Goal: Ask a question

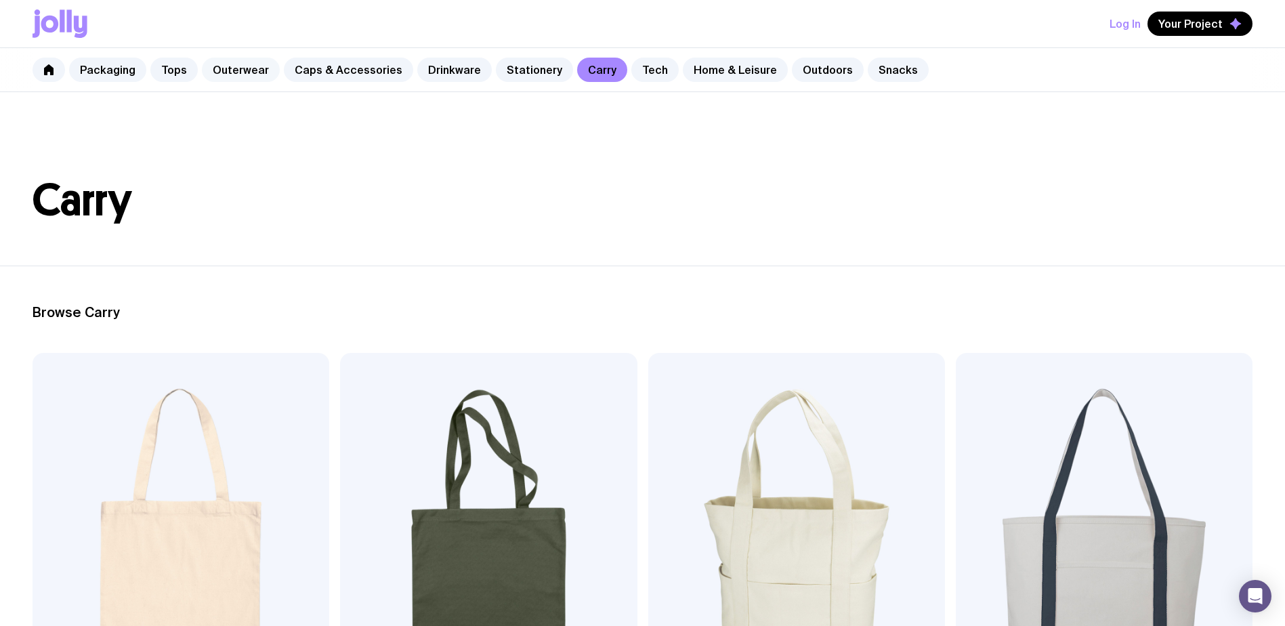
click at [237, 74] on link "Outerwear" at bounding box center [241, 70] width 78 height 24
click at [162, 75] on link "Tops" at bounding box center [173, 70] width 47 height 24
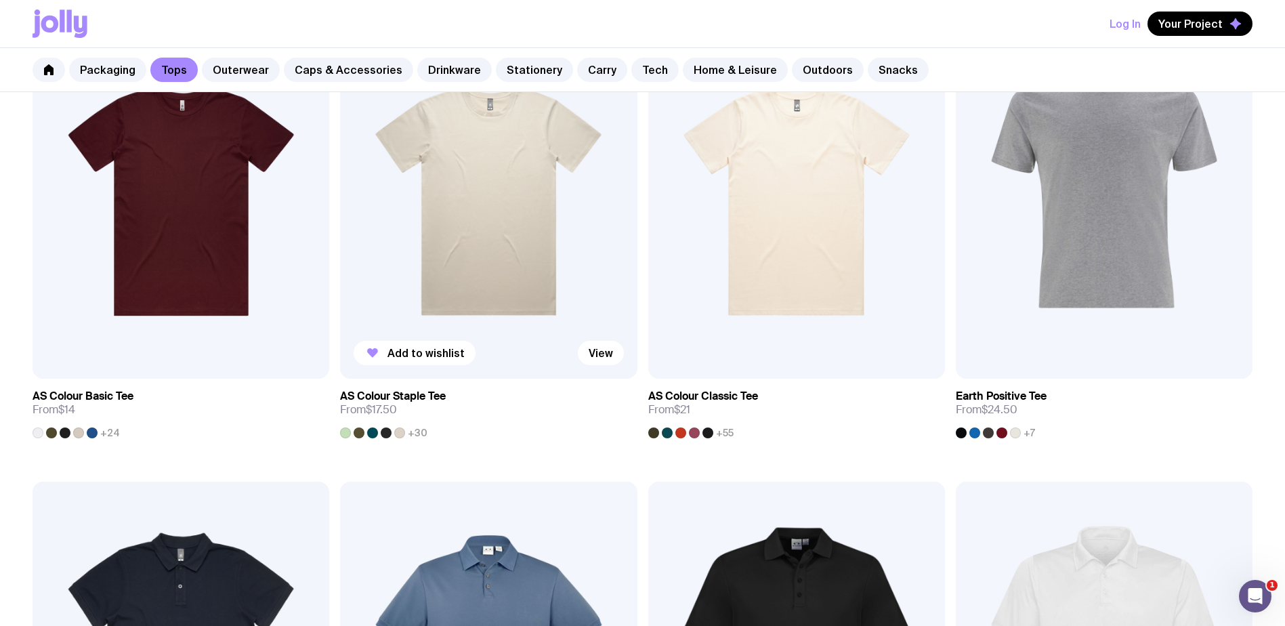
scroll to position [339, 0]
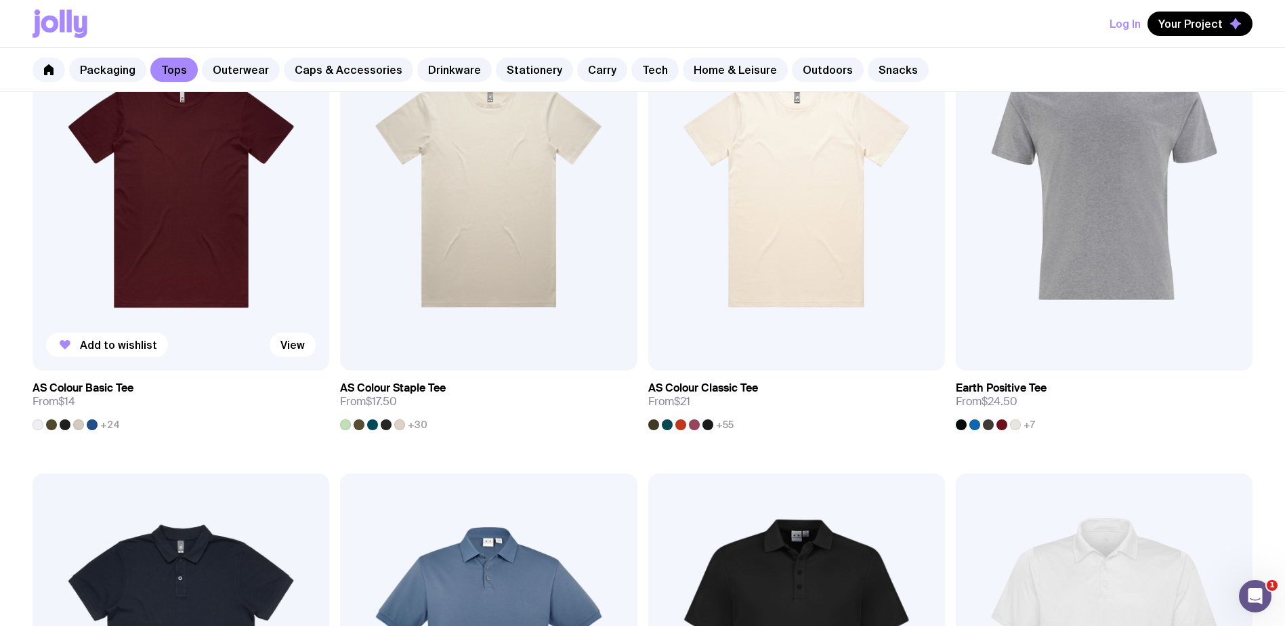
click at [238, 286] on img at bounding box center [181, 192] width 297 height 356
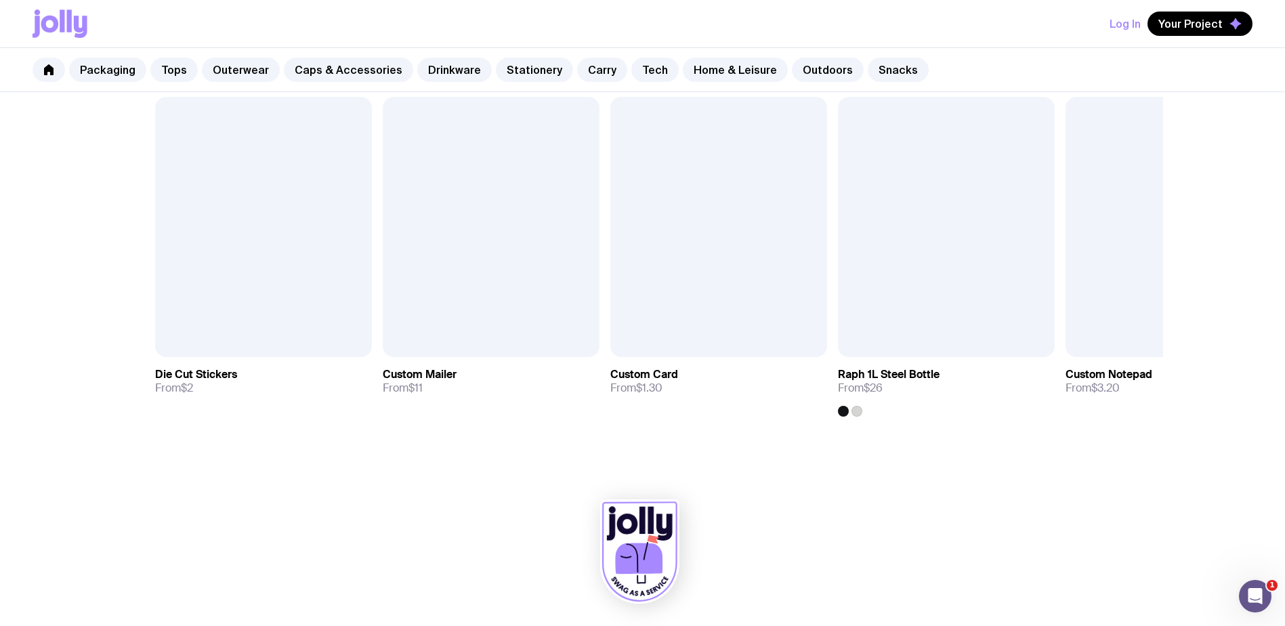
scroll to position [835, 0]
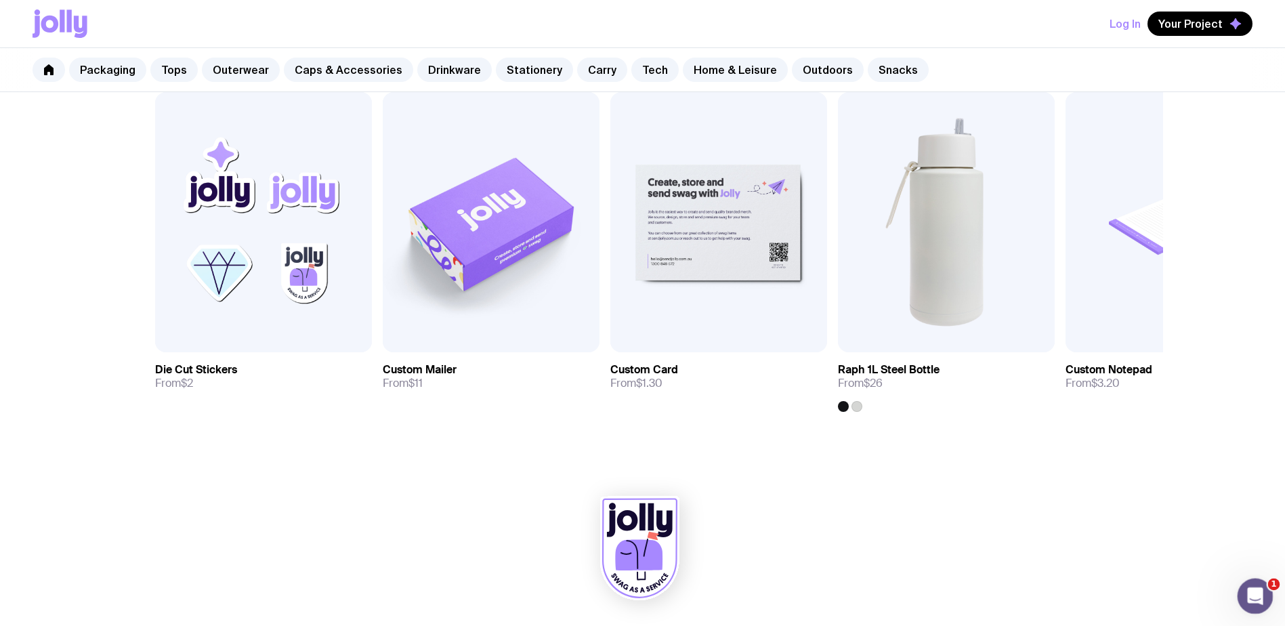
click at [1255, 604] on icon "Open Intercom Messenger" at bounding box center [1254, 594] width 22 height 22
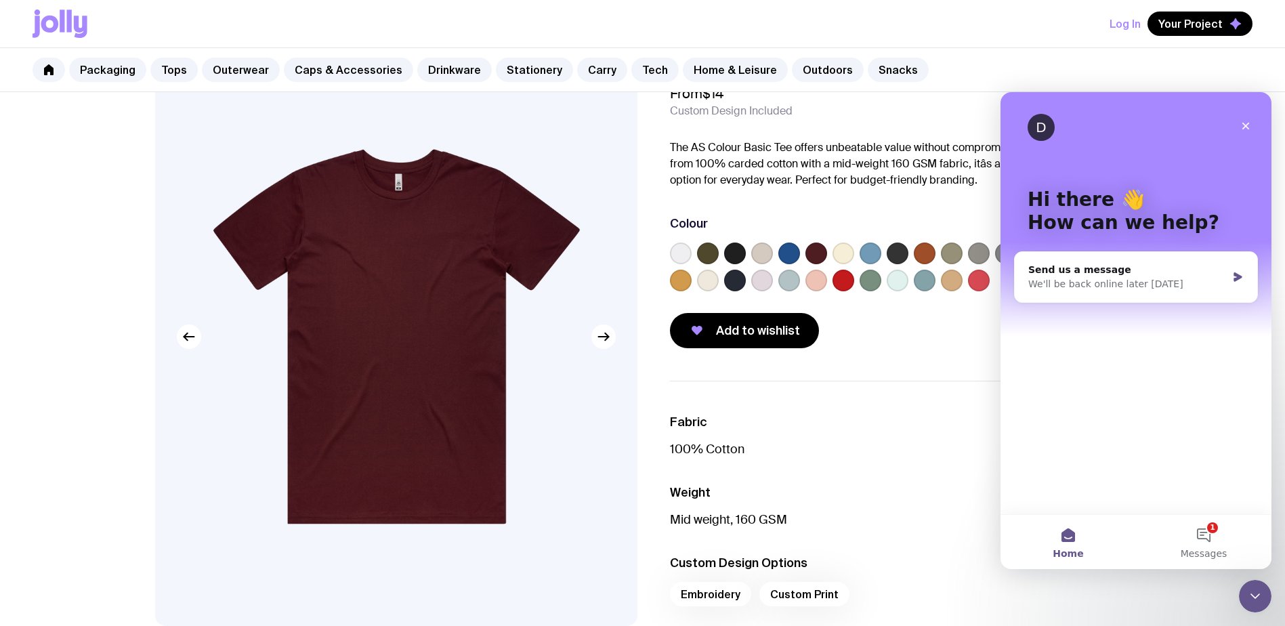
scroll to position [136, 0]
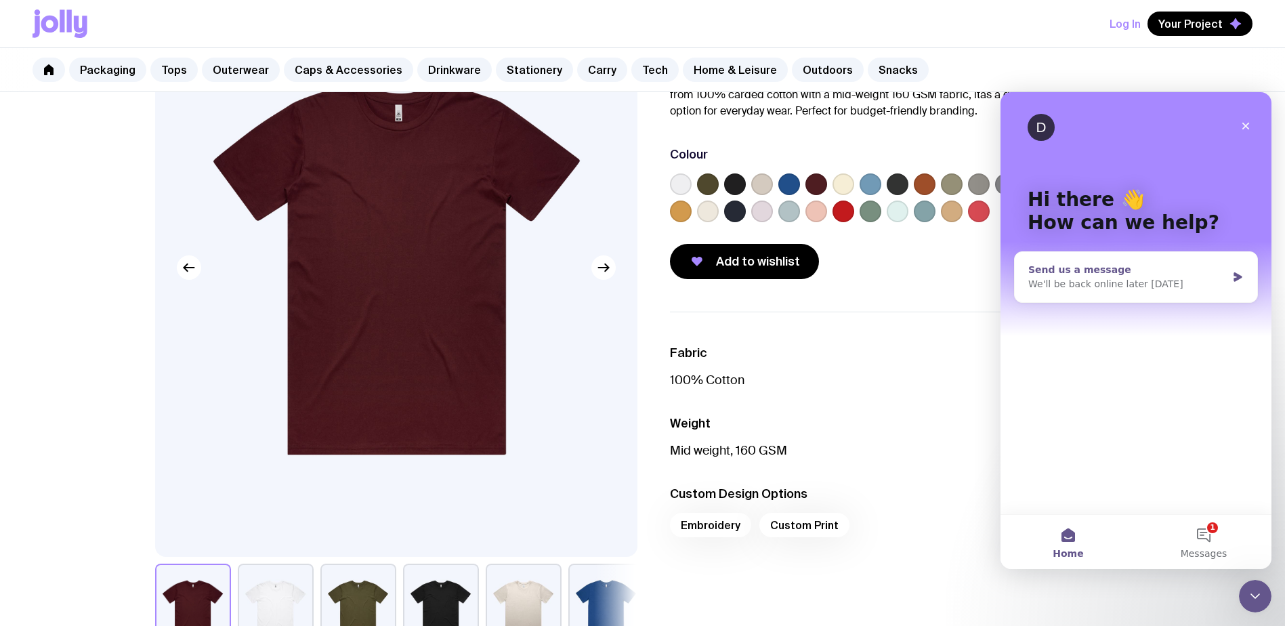
click at [1081, 284] on div "We'll be back online later [DATE]" at bounding box center [1127, 284] width 199 height 14
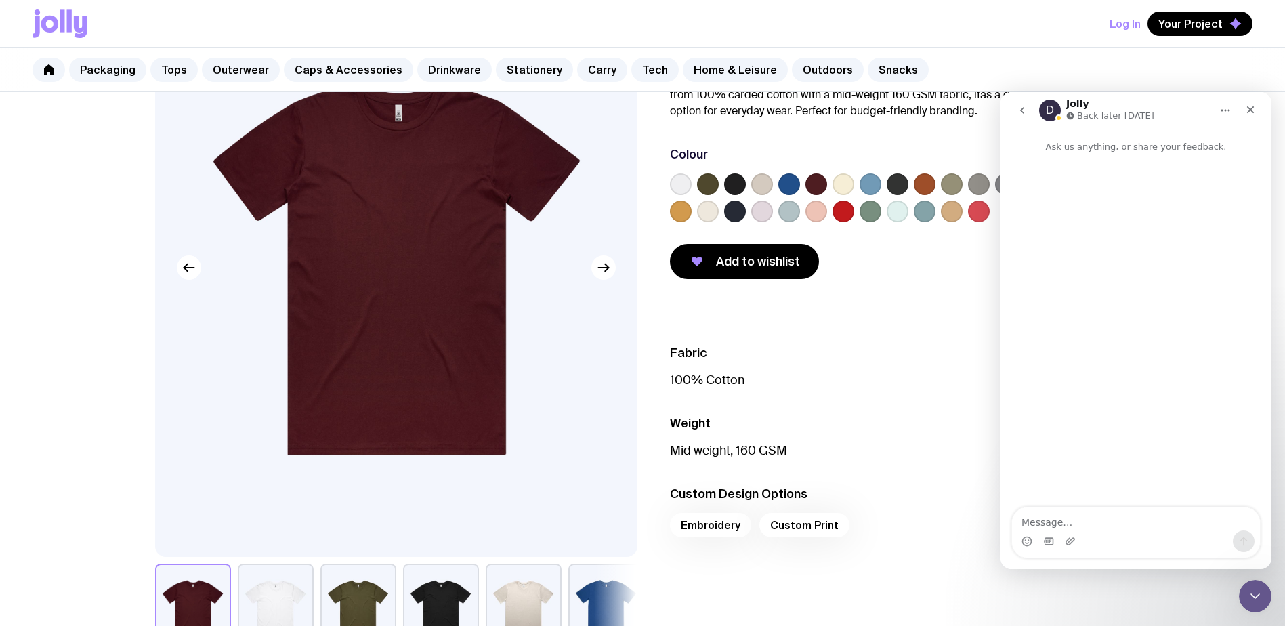
click at [1062, 512] on textarea "Message…" at bounding box center [1136, 518] width 248 height 23
type textarea "Hi, for the [URL][DOMAIN_NAME] - can we do"
drag, startPoint x: 1172, startPoint y: 530, endPoint x: 1978, endPoint y: 585, distance: 807.5
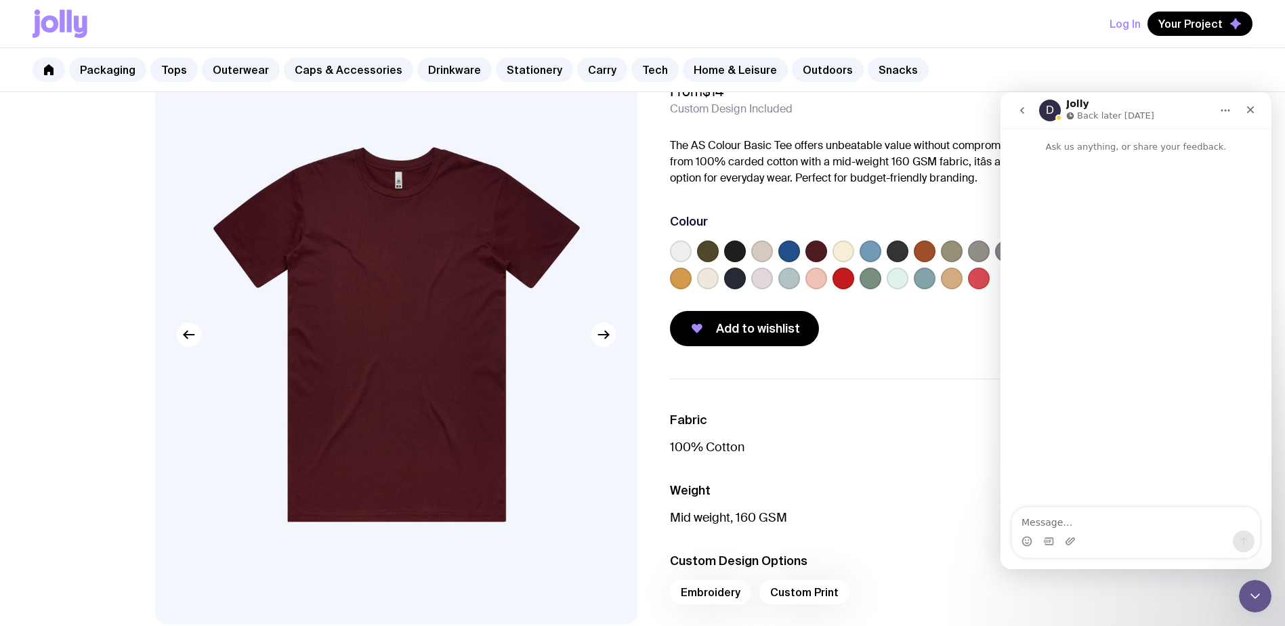
click at [864, 482] on li "Fabric 100% Cotton" at bounding box center [900, 503] width 461 height 43
click at [1249, 115] on icon "Close" at bounding box center [1250, 109] width 11 height 11
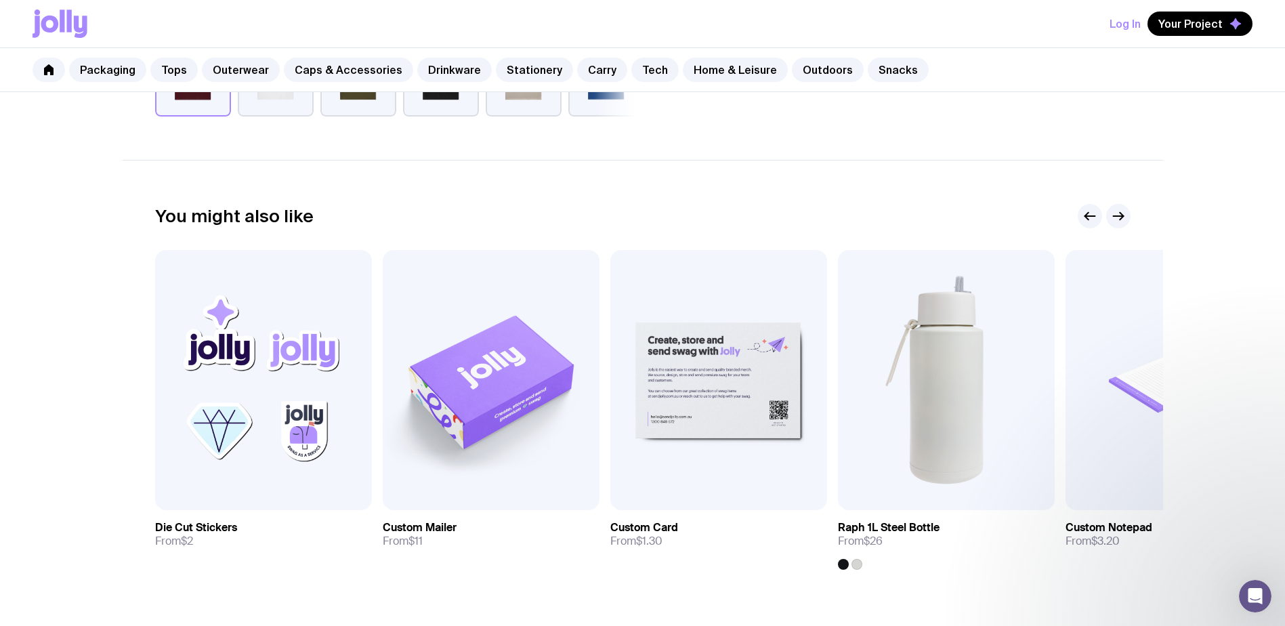
scroll to position [835, 0]
